Goal: Information Seeking & Learning: Learn about a topic

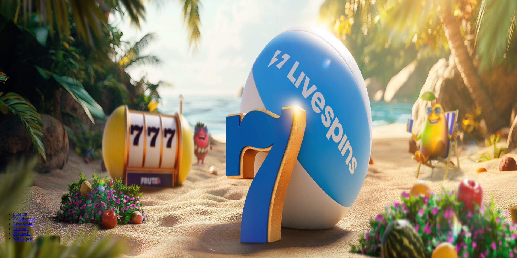
click at [30, 41] on span "Tarjoukset" at bounding box center [22, 39] width 18 height 5
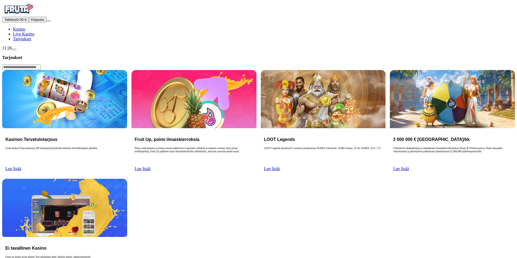
click at [21, 167] on link "Lue lisää" at bounding box center [13, 169] width 16 height 5
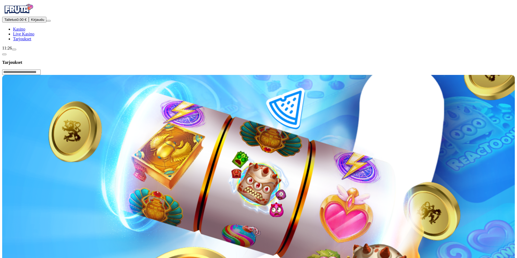
drag, startPoint x: 122, startPoint y: 205, endPoint x: 87, endPoint y: 206, distance: 35.2
copy p "Gates of Olympus"
